Goal: Find contact information: Find contact information

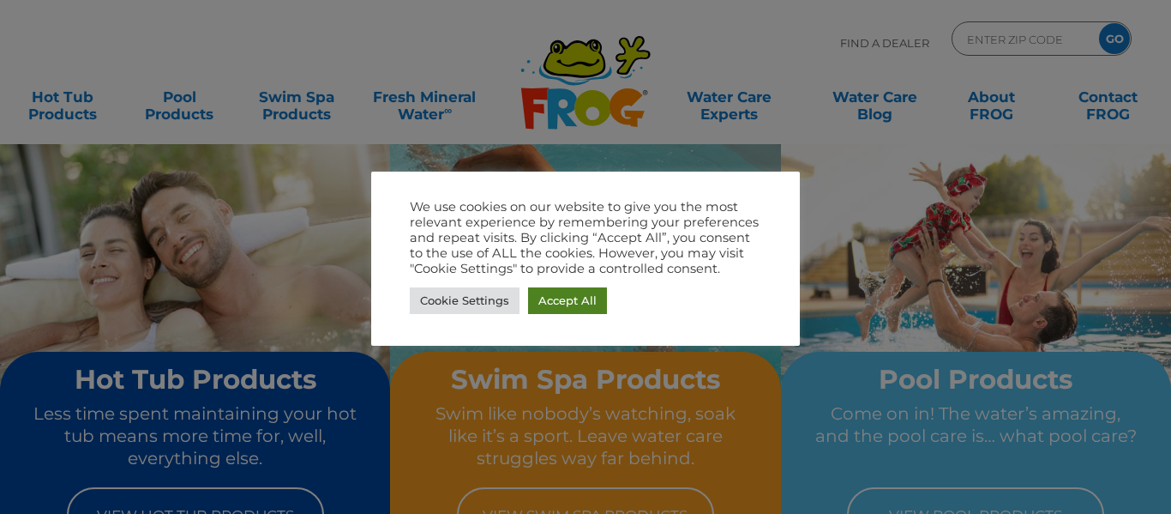
click at [560, 297] on link "Accept All" at bounding box center [567, 300] width 79 height 27
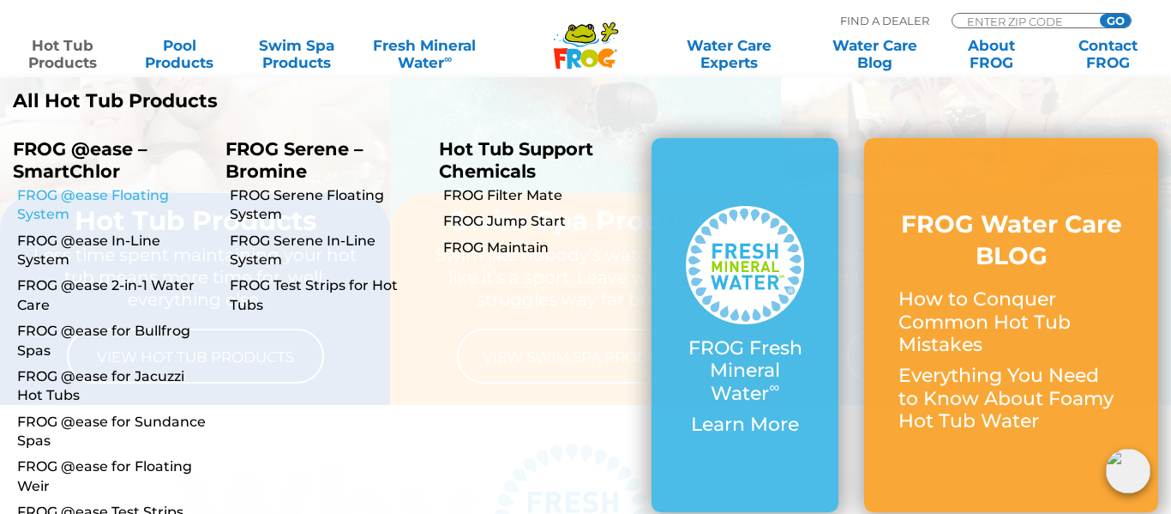
scroll to position [159, 0]
click at [143, 254] on link "FROG @ease In-Line System" at bounding box center [114, 251] width 195 height 39
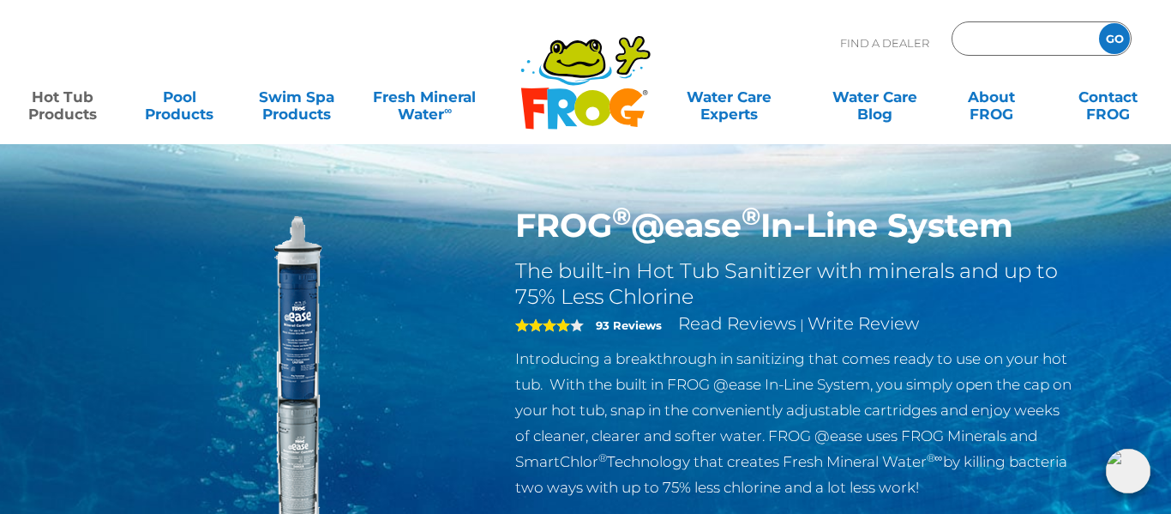
click at [978, 34] on input "Zip Code Form" at bounding box center [1023, 39] width 116 height 25
type input "ENTER ZIP CODE"
click at [1099, 102] on link "Contact FROG" at bounding box center [1108, 97] width 91 height 34
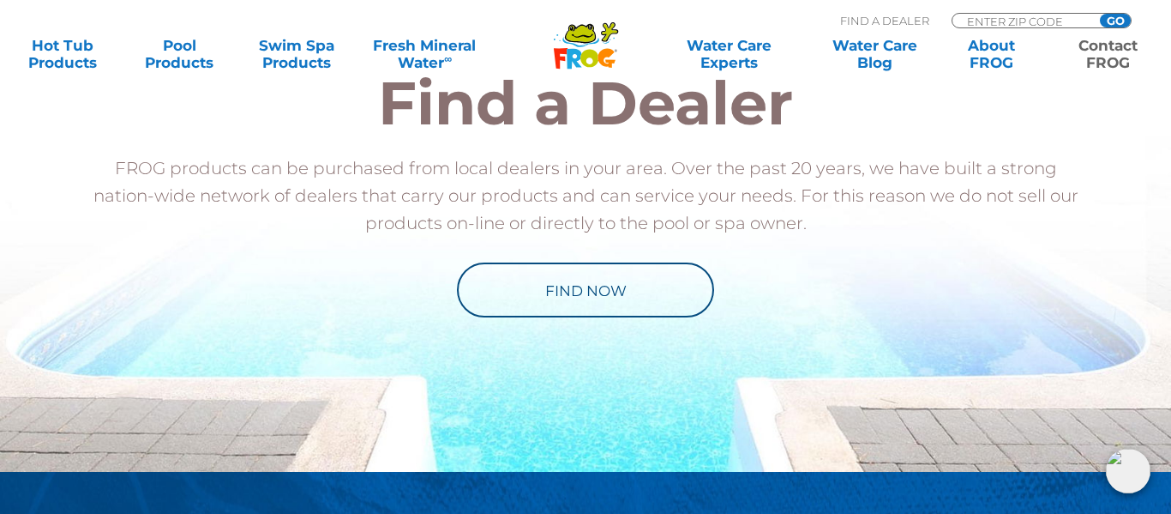
scroll to position [2081, 0]
